Goal: Task Accomplishment & Management: Manage account settings

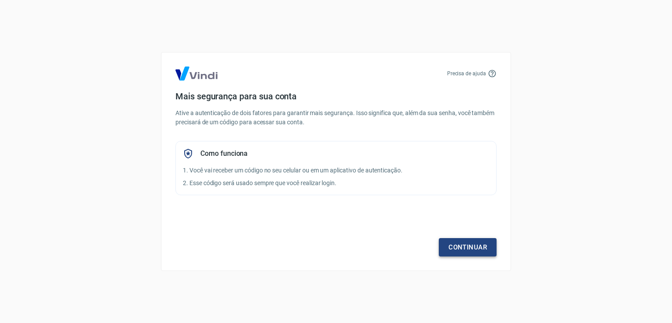
click at [469, 244] on link "Continuar" at bounding box center [467, 247] width 58 height 18
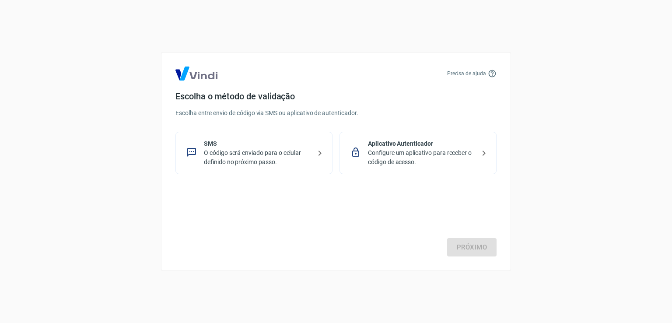
click at [254, 156] on p "O código será enviado para o celular definido no próximo passo." at bounding box center [257, 157] width 107 height 18
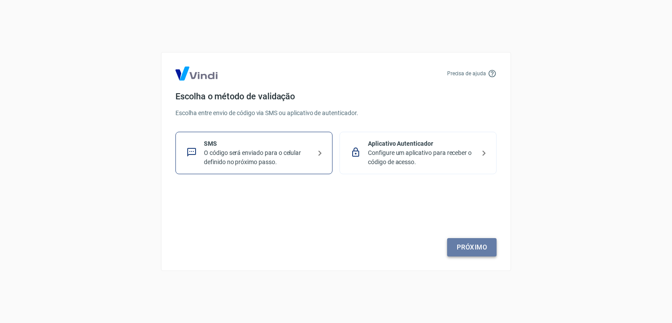
click at [472, 250] on link "Próximo" at bounding box center [471, 247] width 49 height 18
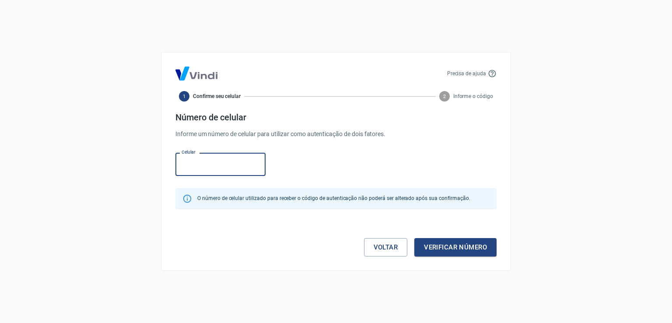
click at [215, 167] on input "Celular" at bounding box center [220, 164] width 90 height 23
click at [446, 249] on button "Verificar número" at bounding box center [455, 247] width 82 height 18
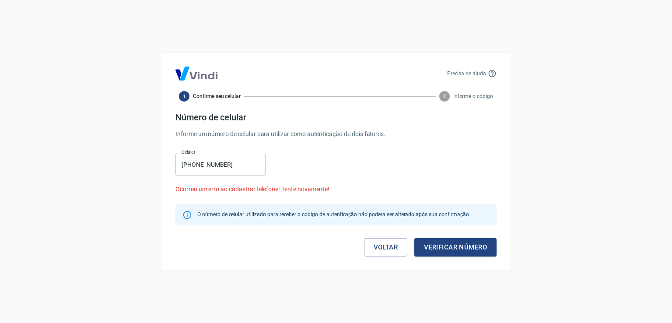
click at [222, 165] on input "(55) 55991-5725" at bounding box center [220, 164] width 90 height 23
click at [227, 162] on input "(55) 55991-5725" at bounding box center [220, 164] width 90 height 23
type input "(55) 99157-2567"
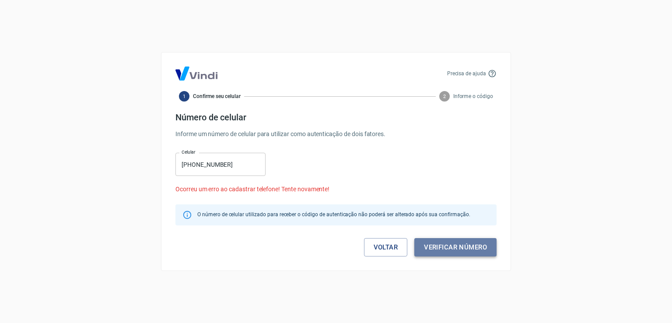
click at [453, 249] on button "Verificar número" at bounding box center [455, 247] width 82 height 18
